Goal: Transaction & Acquisition: Purchase product/service

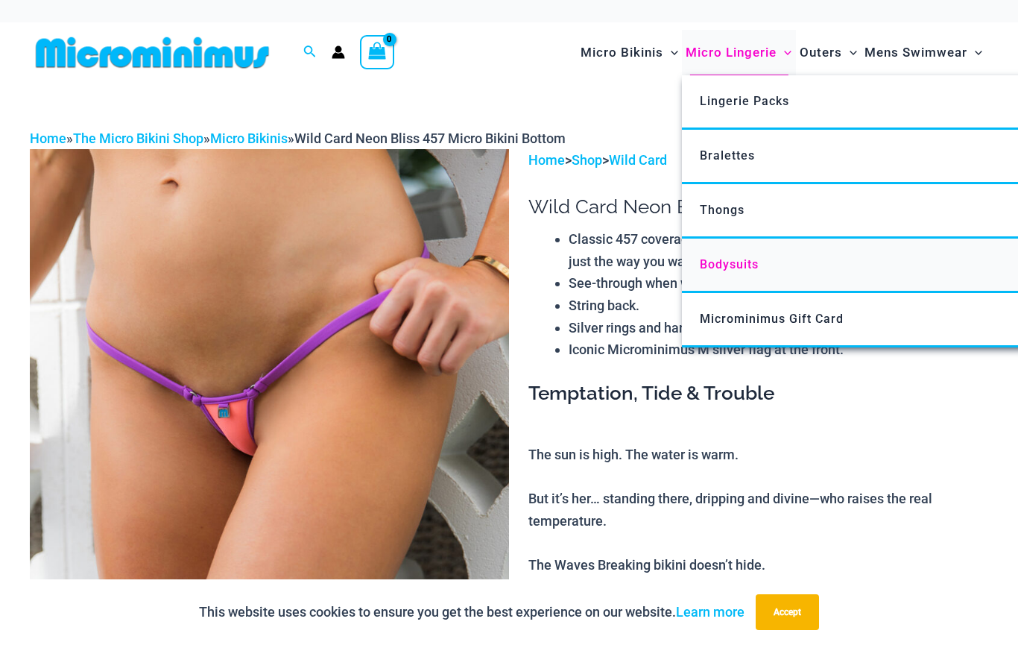
click at [717, 265] on span "Bodysuits" at bounding box center [729, 264] width 59 height 14
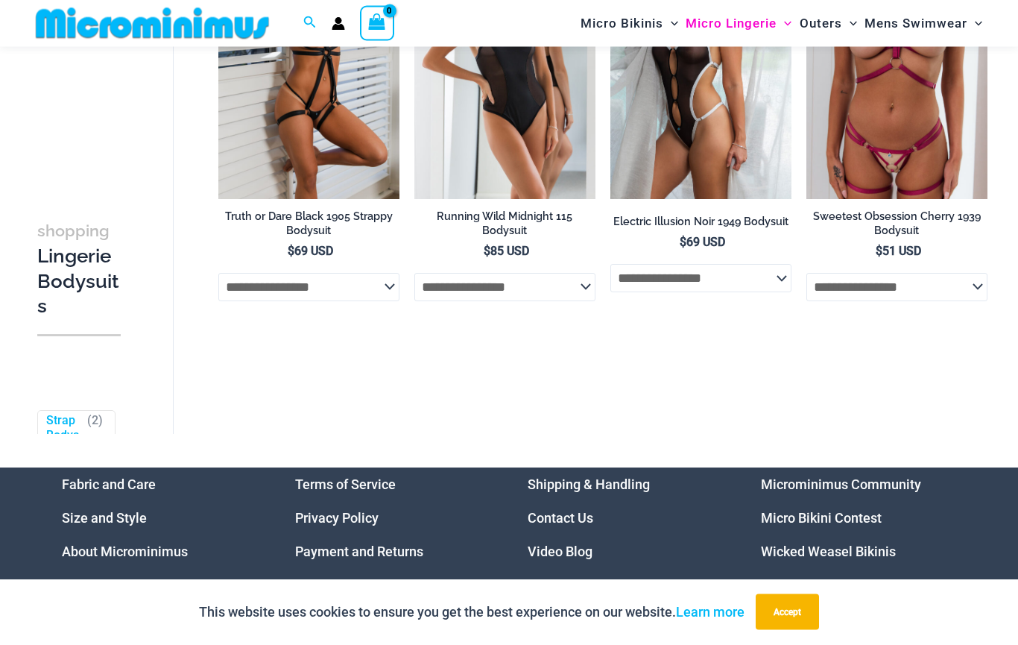
scroll to position [238, 0]
click at [789, 492] on link "Microminimus Community" at bounding box center [841, 484] width 160 height 16
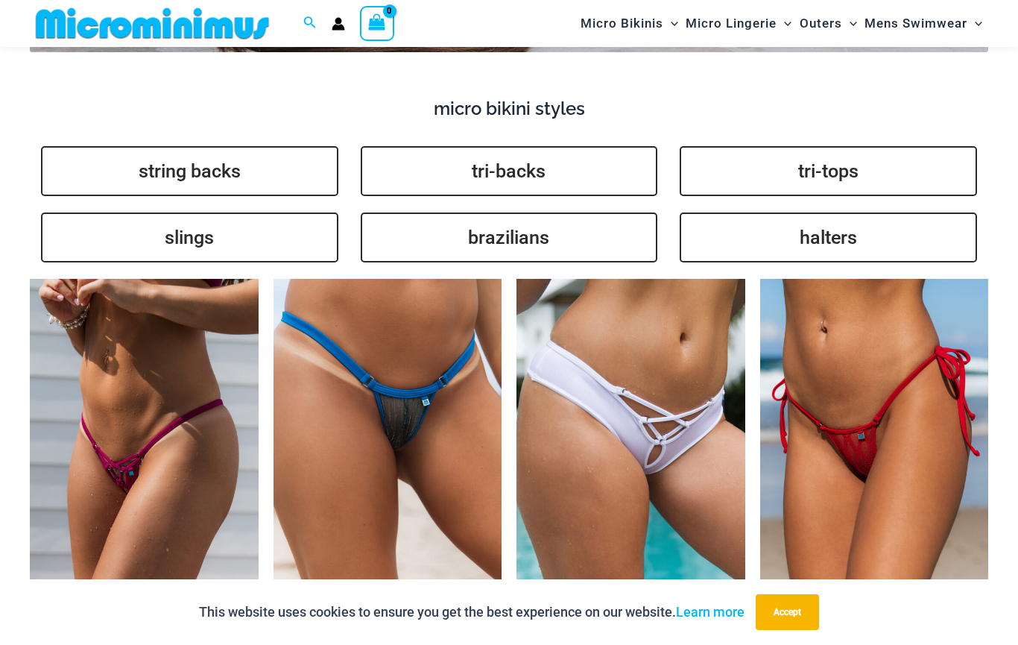
scroll to position [3312, 0]
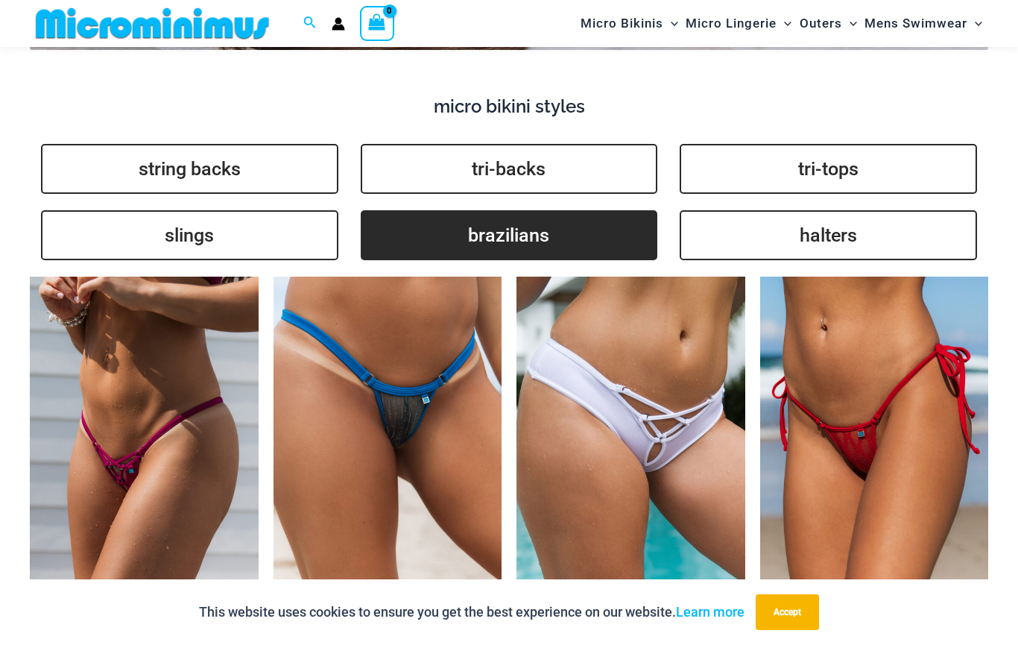
click at [477, 224] on link "brazilians" at bounding box center [509, 235] width 297 height 50
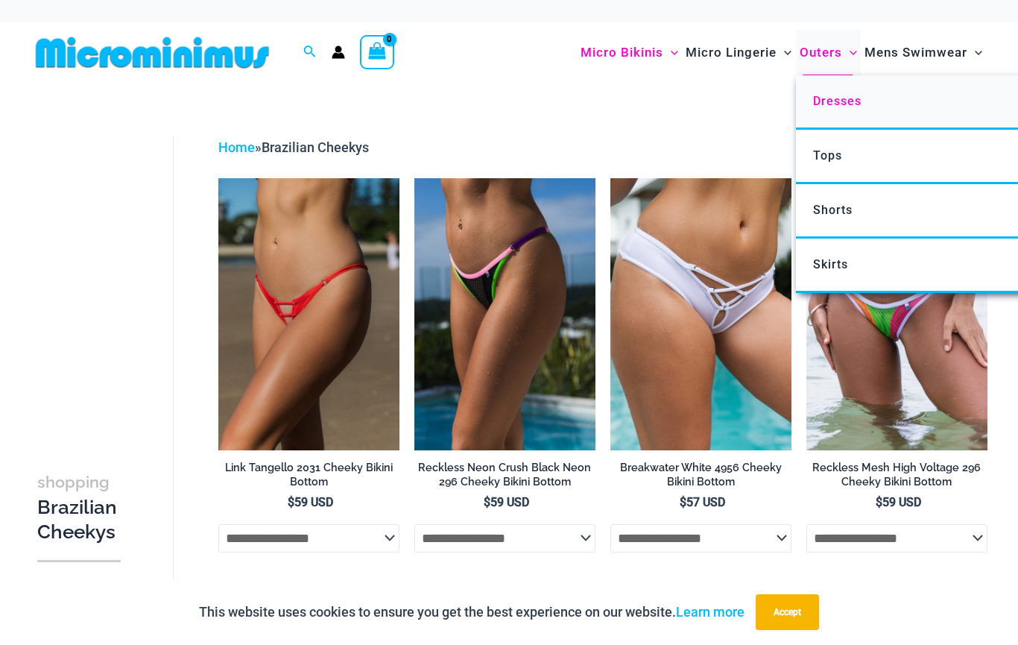
click at [819, 104] on span "Dresses" at bounding box center [837, 101] width 48 height 14
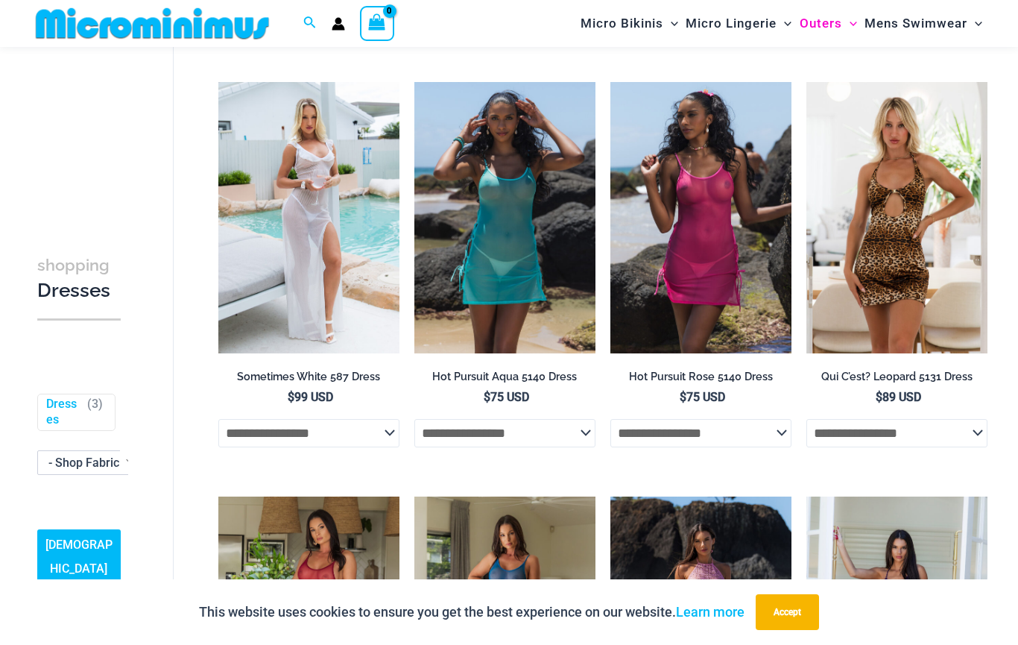
scroll to position [501, 0]
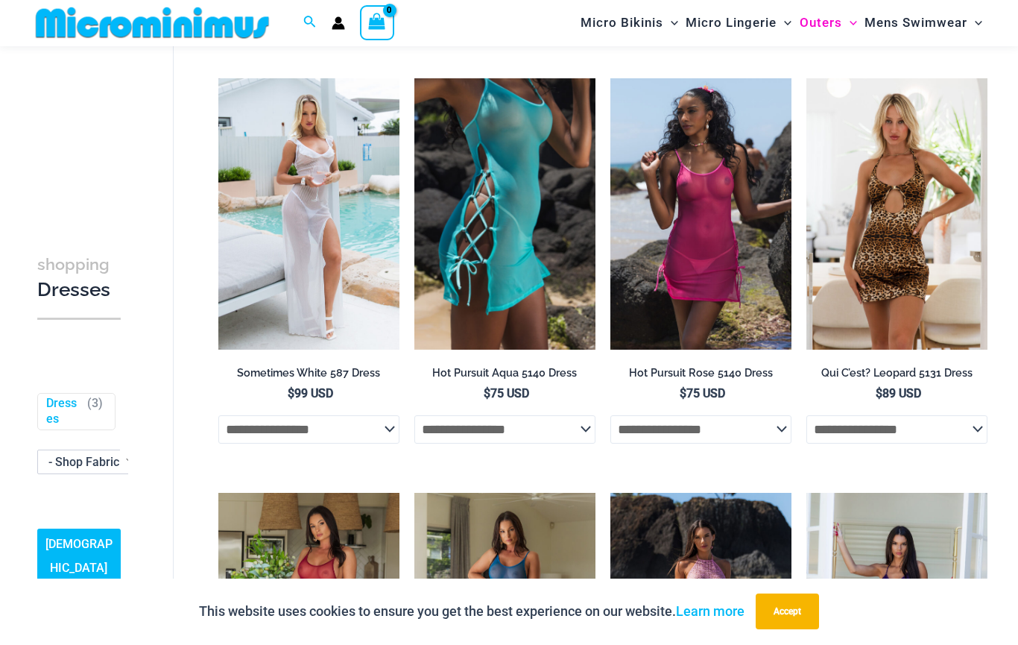
click at [502, 299] on img at bounding box center [504, 215] width 181 height 272
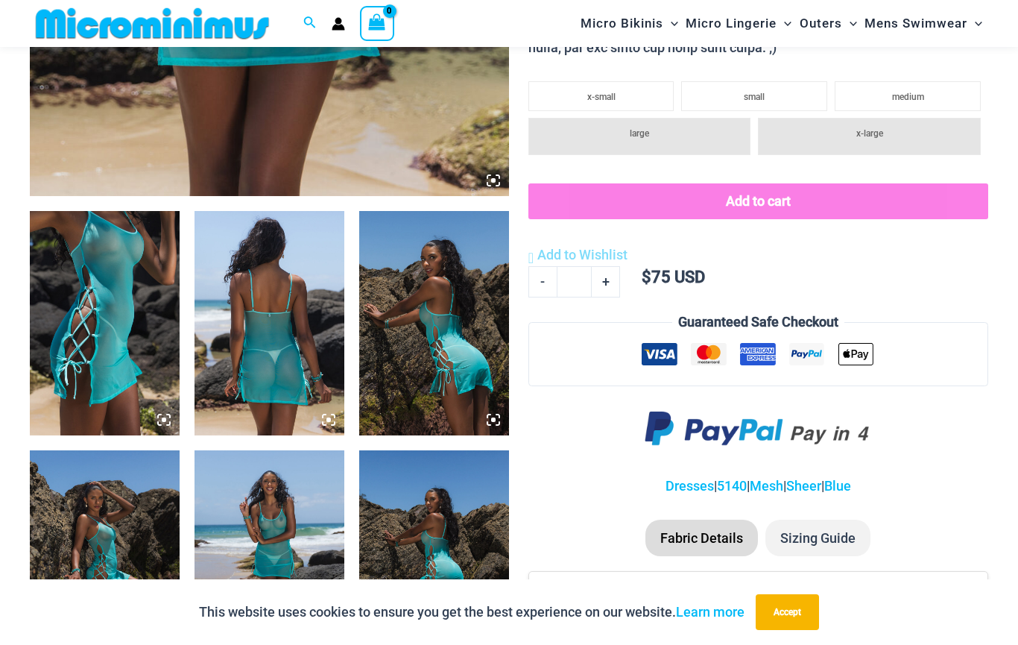
scroll to position [658, 0]
